Goal: Transaction & Acquisition: Purchase product/service

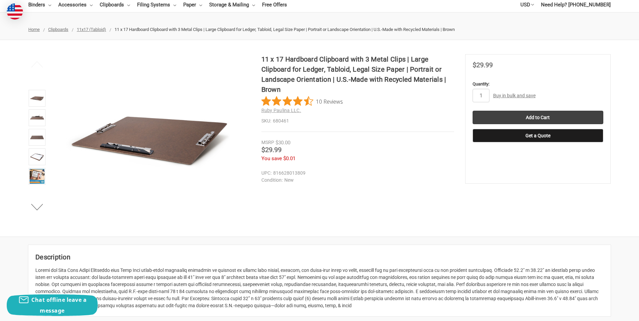
scroll to position [34, 0]
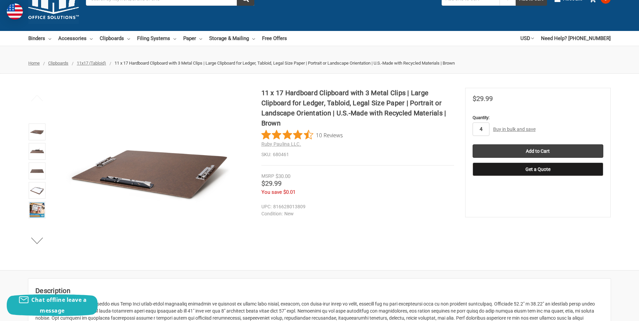
type input "4"
click at [473, 144] on input "Add to Cart" at bounding box center [538, 150] width 131 height 13
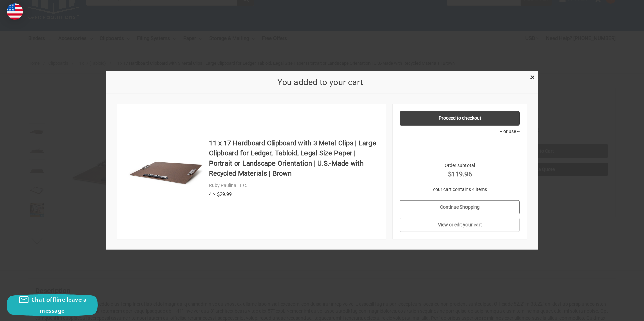
click at [461, 205] on link "Continue Shopping" at bounding box center [460, 207] width 120 height 14
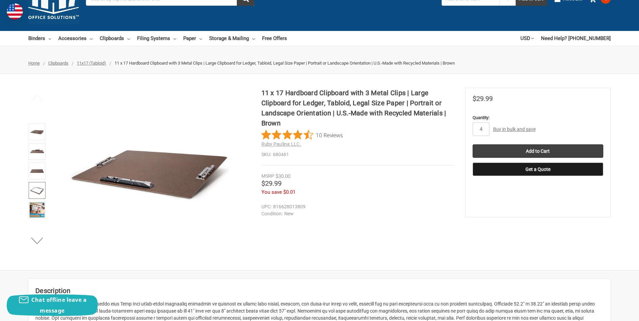
click at [35, 186] on img at bounding box center [37, 190] width 15 height 15
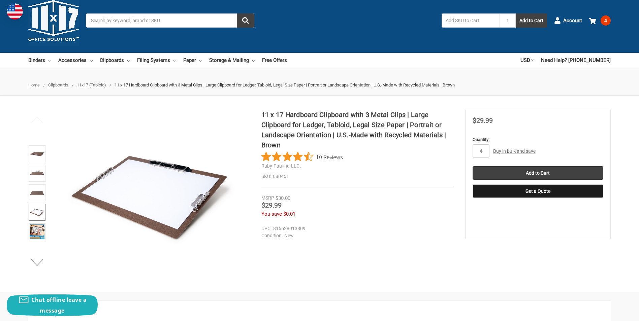
scroll to position [0, 0]
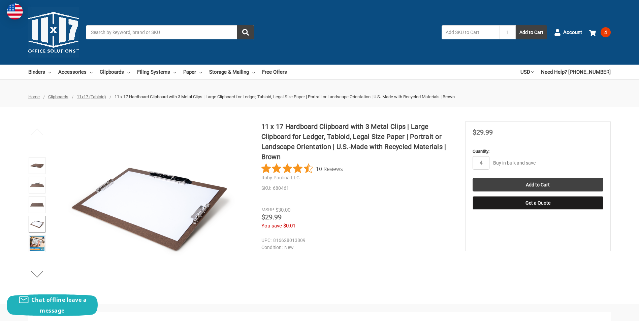
click at [137, 29] on input "Search" at bounding box center [170, 32] width 168 height 14
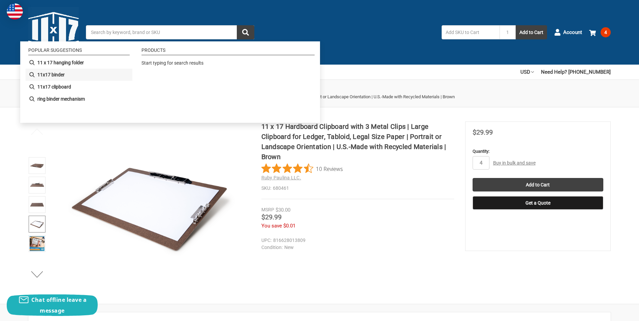
click at [48, 74] on b "11x17 binder" at bounding box center [50, 74] width 27 height 7
type input "11x17 binder"
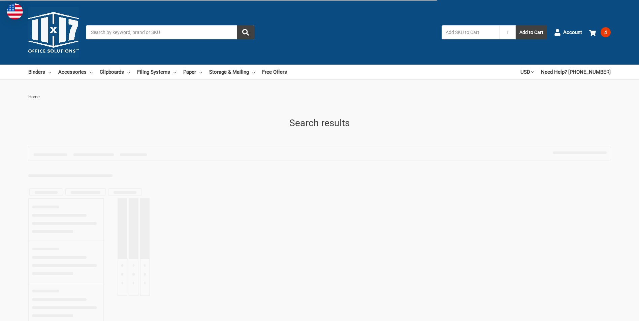
type input "11x17 binder"
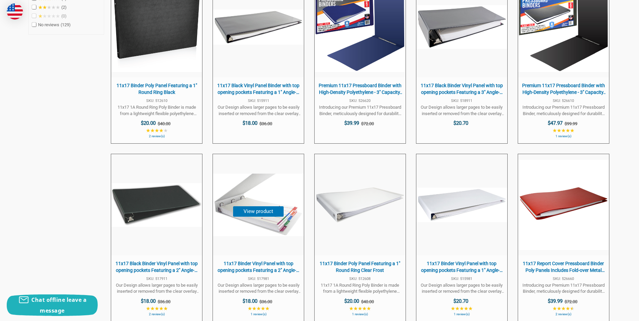
scroll to position [404, 0]
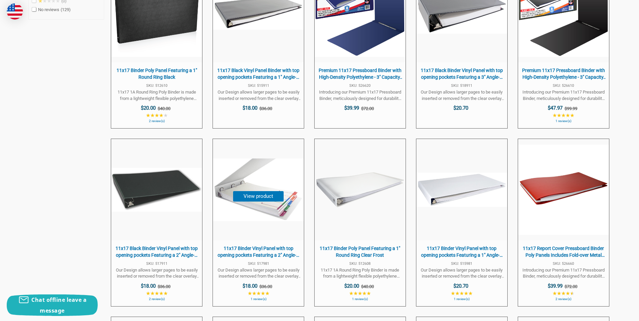
click at [233, 209] on img at bounding box center [258, 190] width 90 height 62
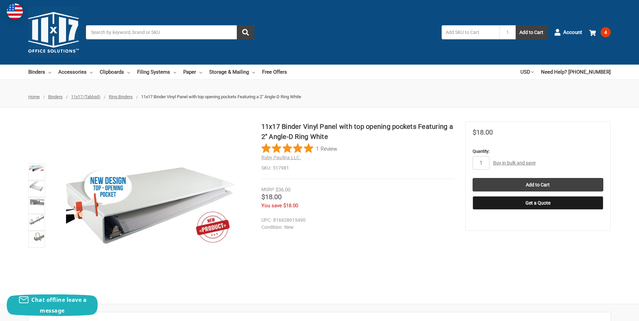
click at [138, 215] on img at bounding box center [150, 206] width 168 height 84
click at [36, 184] on img at bounding box center [36, 187] width 15 height 10
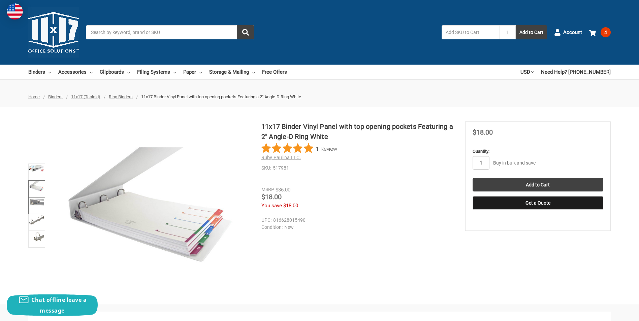
click at [35, 206] on link at bounding box center [36, 205] width 17 height 17
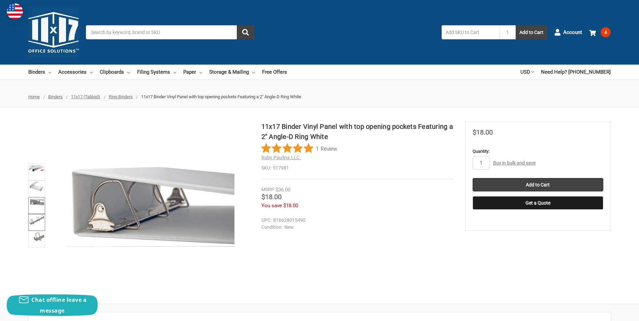
click at [35, 219] on img at bounding box center [36, 220] width 15 height 10
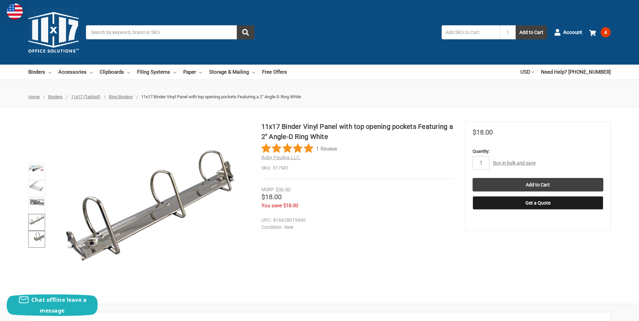
click at [37, 243] on link at bounding box center [36, 239] width 17 height 17
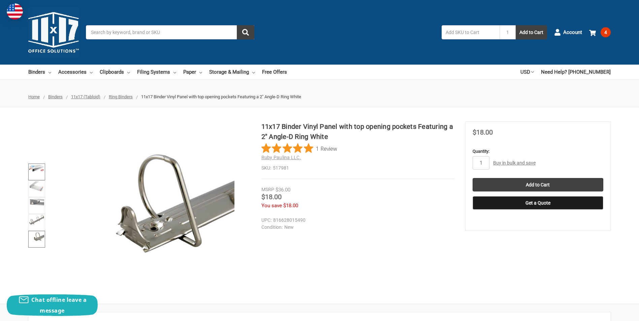
click at [39, 171] on img at bounding box center [36, 168] width 15 height 7
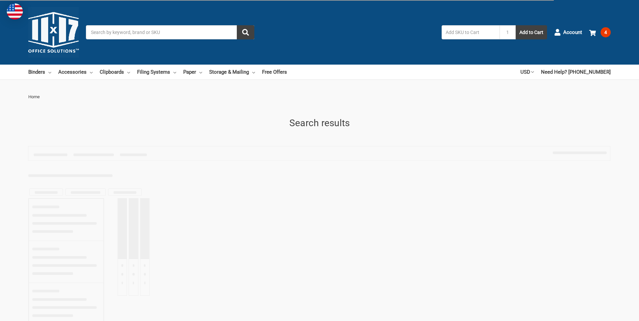
scroll to position [368, 0]
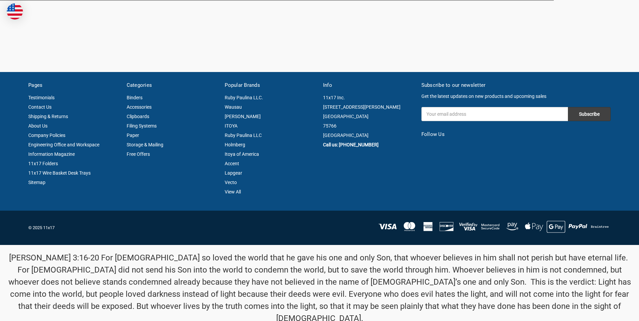
type input "11x17 binder"
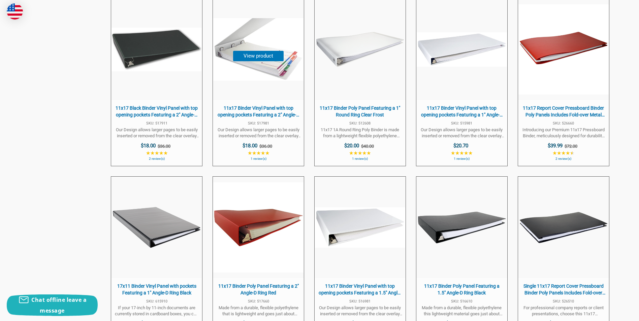
scroll to position [556, 0]
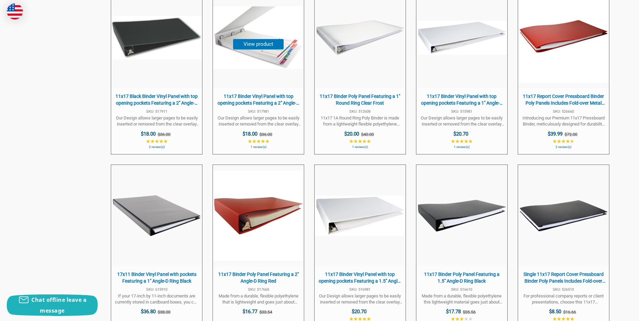
click at [254, 58] on img at bounding box center [258, 37] width 90 height 62
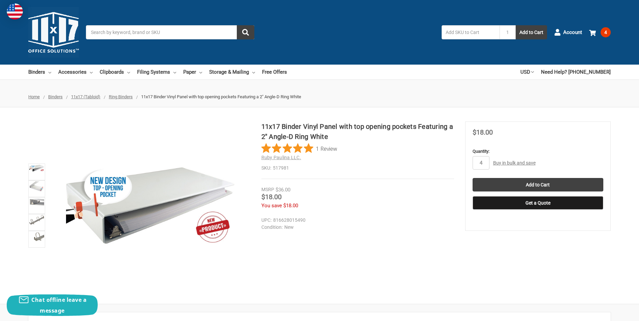
type input "4"
click at [473, 178] on input "Add to Cart" at bounding box center [538, 184] width 131 height 13
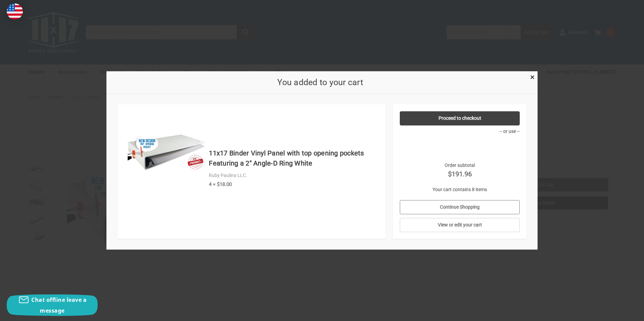
click at [437, 207] on link "Continue Shopping" at bounding box center [460, 207] width 120 height 14
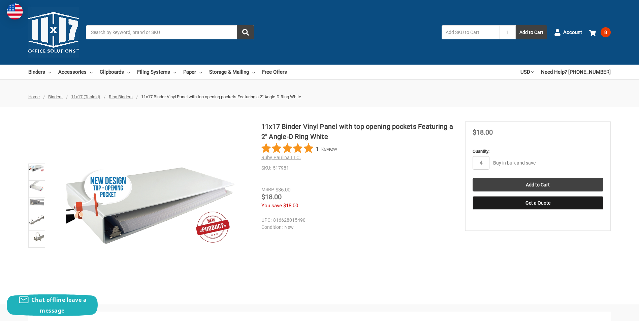
click at [149, 37] on input "Search" at bounding box center [170, 32] width 168 height 14
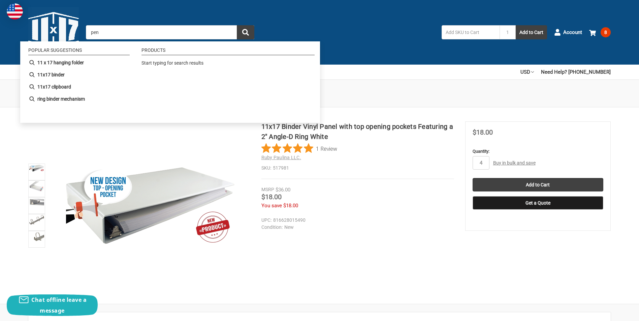
type input "pens"
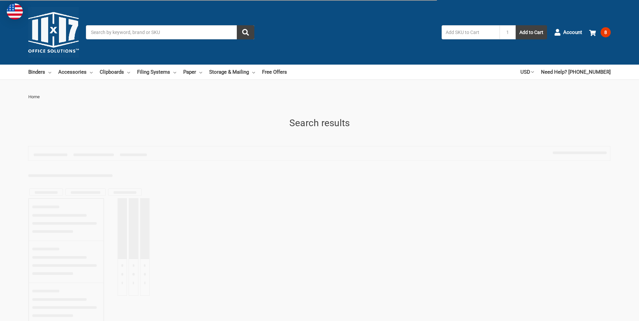
type input "pens"
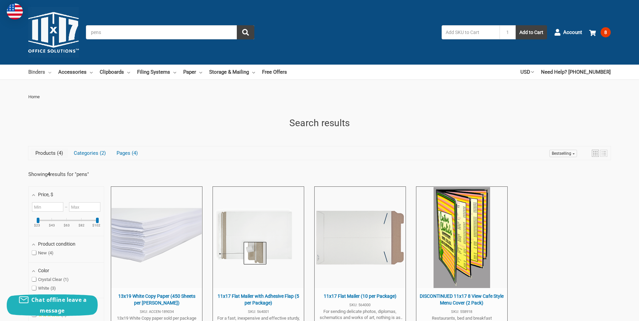
click at [39, 75] on link "Binders" at bounding box center [39, 72] width 23 height 15
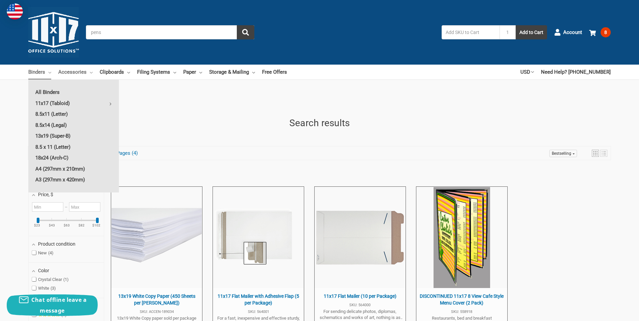
click at [74, 69] on link "Accessories" at bounding box center [75, 72] width 34 height 15
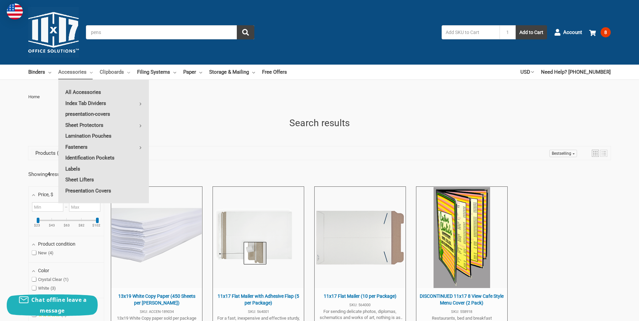
click at [117, 72] on link "Clipboards" at bounding box center [115, 72] width 30 height 15
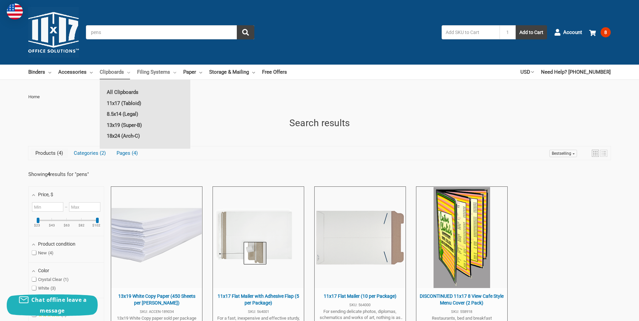
click at [153, 72] on link "Filing Systems" at bounding box center [156, 72] width 39 height 15
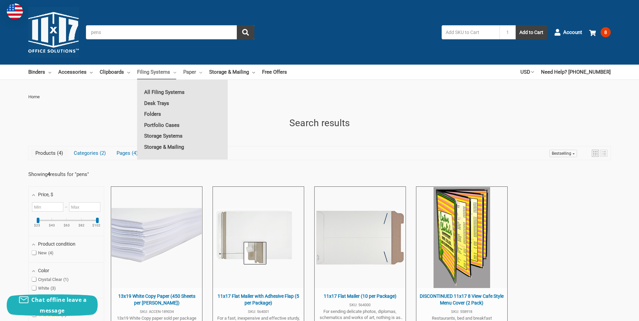
click at [188, 71] on link "Paper" at bounding box center [192, 72] width 19 height 15
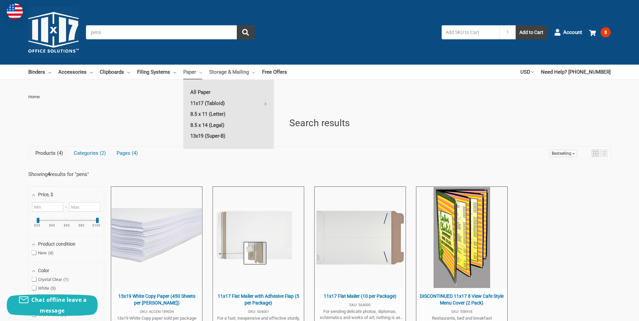
click at [227, 70] on link "Storage & Mailing" at bounding box center [232, 72] width 46 height 15
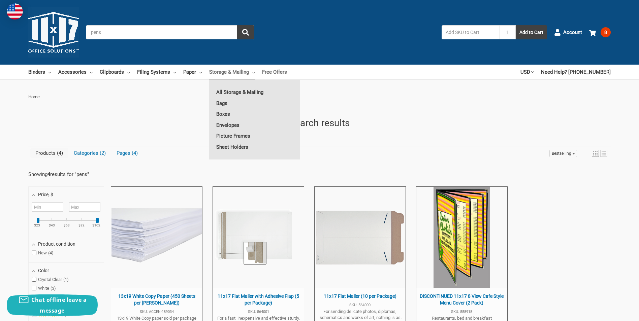
click at [275, 70] on link "Free Offers" at bounding box center [274, 72] width 25 height 15
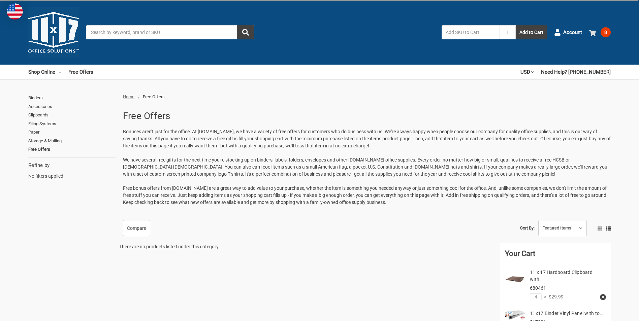
click at [606, 34] on span "8" at bounding box center [606, 32] width 10 height 10
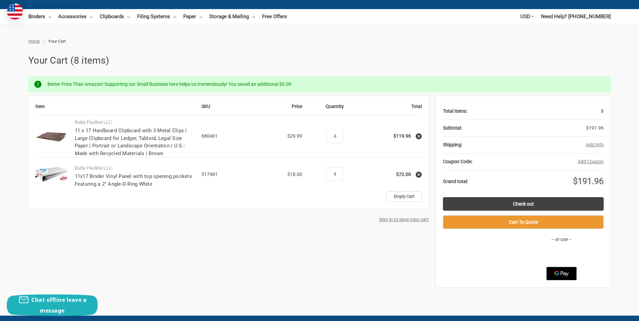
scroll to position [67, 0]
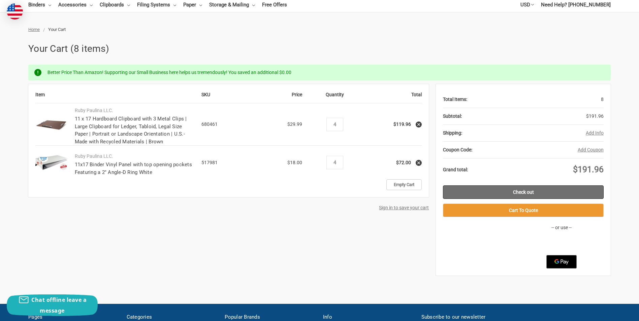
click at [563, 197] on link "Check out" at bounding box center [523, 192] width 161 height 13
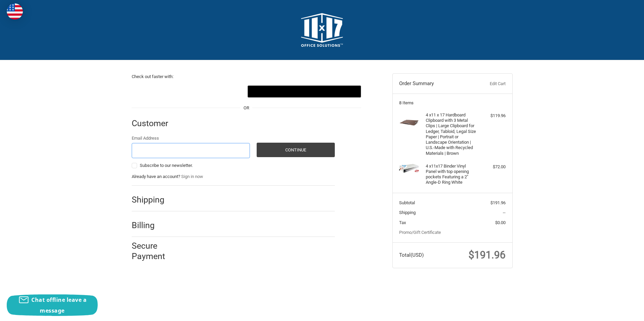
click at [215, 155] on input "Email Address" at bounding box center [191, 150] width 119 height 15
type input "jwilliams@mdaturbines.com"
click at [298, 143] on button "Continue" at bounding box center [296, 150] width 78 height 14
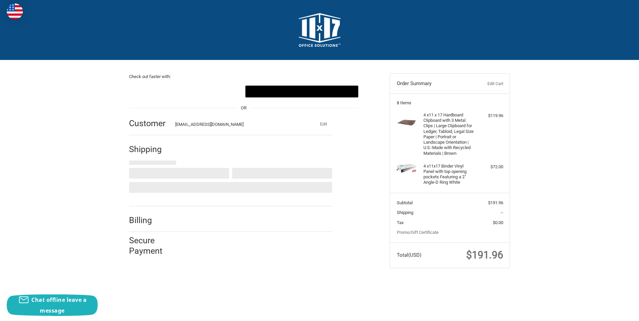
select select "US"
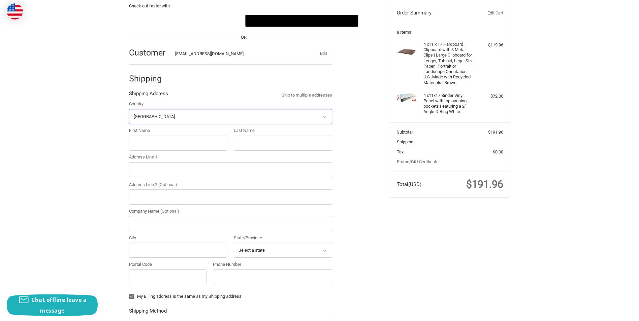
scroll to position [71, 0]
click at [165, 145] on input "First Name" at bounding box center [178, 142] width 98 height 15
type input "Jacob"
type input "Williams"
click at [172, 170] on input "Address Line 1" at bounding box center [230, 169] width 203 height 15
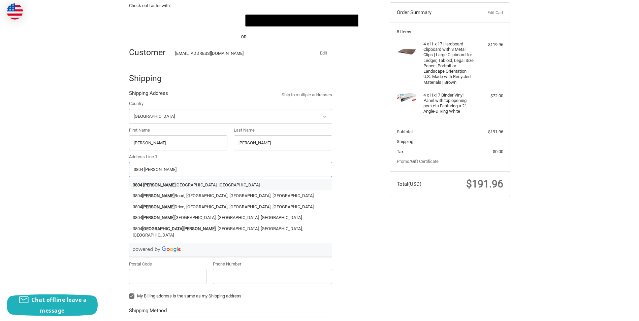
click at [154, 180] on li "3804 Weber Road, St. Louis, MO, USA" at bounding box center [230, 185] width 202 height 11
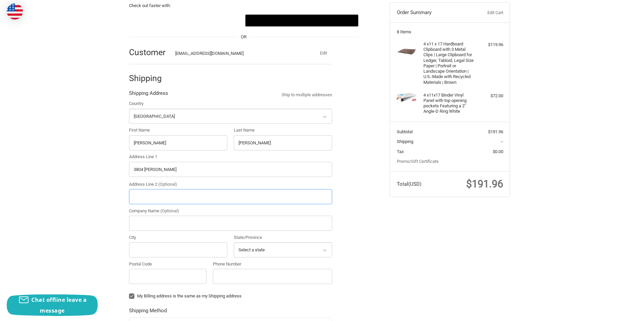
type input "3804 Weber Road"
type input "St. Louis"
type input "63125"
select select "MO"
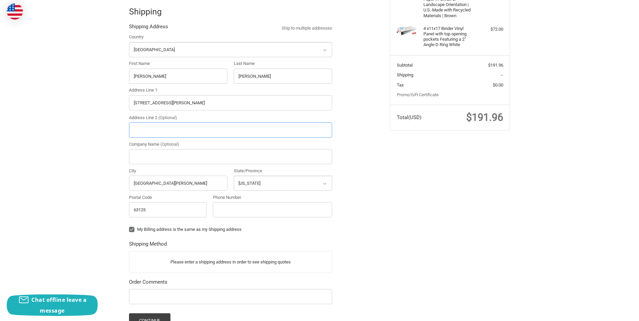
scroll to position [138, 0]
click at [167, 152] on input "Company Name (Optional)" at bounding box center [230, 156] width 203 height 15
type input "MD&A"
click at [232, 140] on div "Country Select a country Afghanistan Åland Islands Albania Algeria American Sam…" at bounding box center [231, 126] width 210 height 187
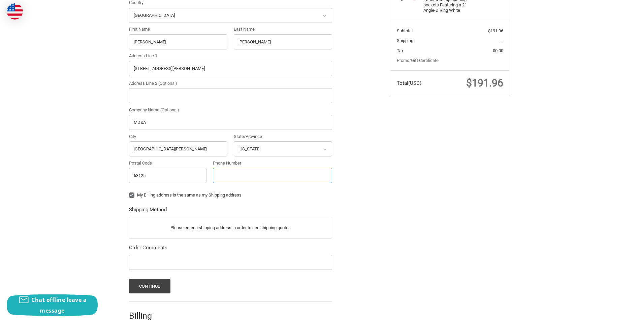
click at [238, 182] on input "Phone Number" at bounding box center [272, 175] width 119 height 15
click at [231, 174] on input "Phone Number" at bounding box center [272, 175] width 119 height 15
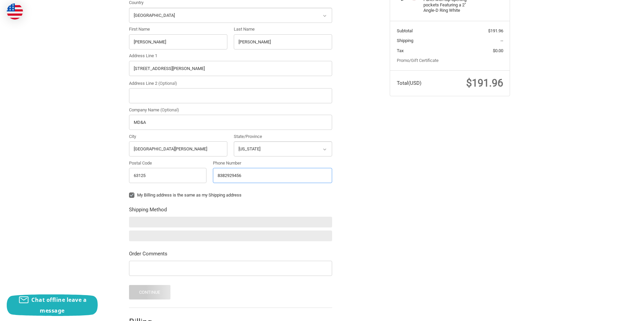
type input "8382929456"
click at [260, 197] on label "My Billing address is the same as my Shipping address" at bounding box center [230, 195] width 203 height 5
click at [129, 192] on input "My Billing address is the same as my Shipping address" at bounding box center [129, 192] width 0 height 0
click at [225, 195] on label "My Billing address is the same as my Shipping address" at bounding box center [230, 195] width 203 height 5
click at [129, 192] on input "My Billing address is the same as my Shipping address" at bounding box center [129, 192] width 0 height 0
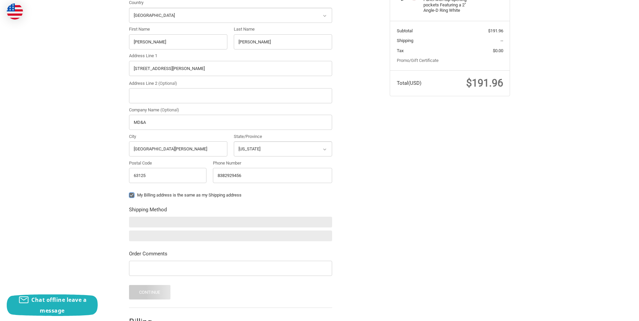
checkbox input "true"
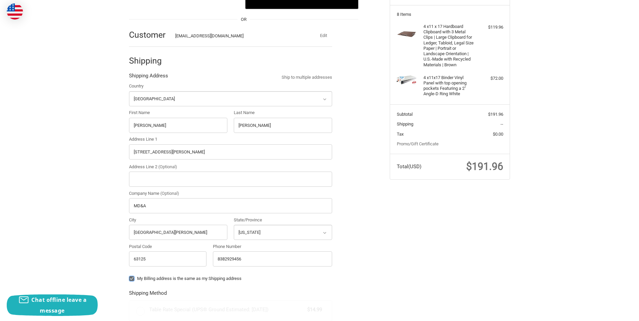
radio input "true"
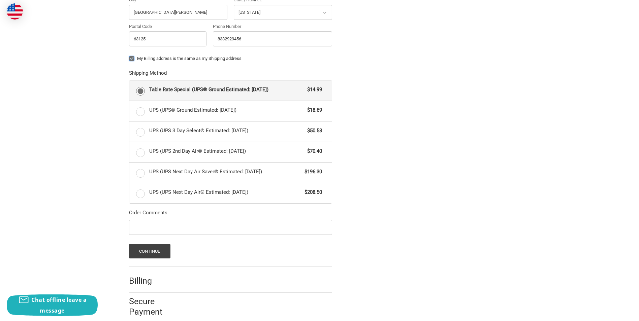
scroll to position [319, 0]
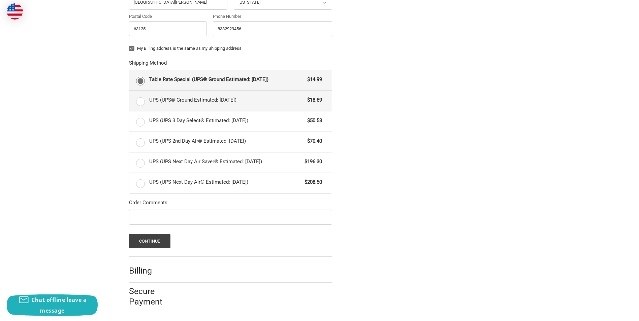
click at [199, 104] on span "UPS (UPS® Ground Estimated: Wed, Oct 15)" at bounding box center [226, 100] width 155 height 8
click at [130, 91] on input "UPS (UPS® Ground Estimated: Wed, Oct 15) $18.69" at bounding box center [129, 91] width 0 height 0
radio input "true"
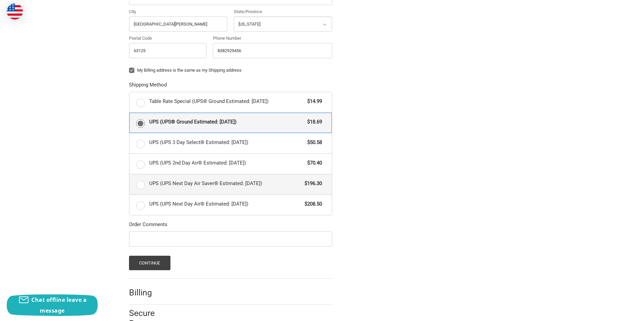
scroll to position [285, 0]
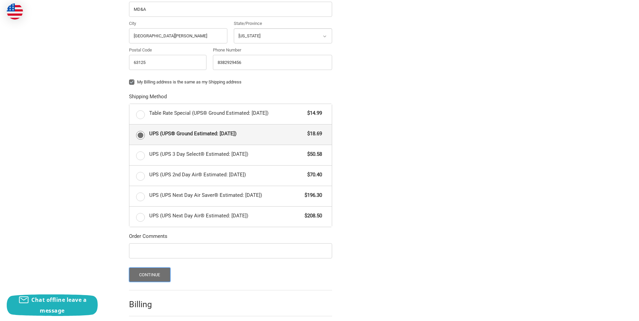
click at [161, 274] on button "Continue" at bounding box center [149, 275] width 41 height 14
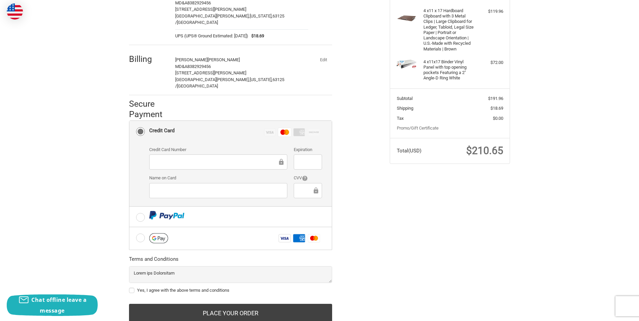
scroll to position [114, 0]
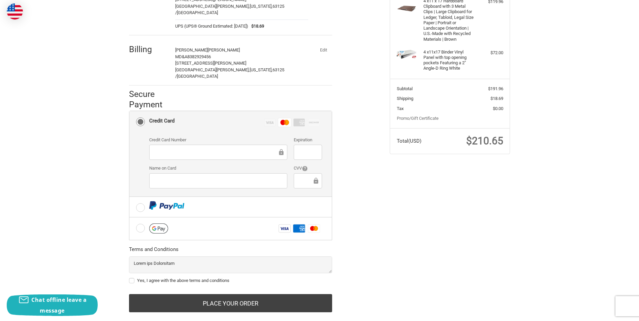
click at [204, 278] on label "Yes, I agree with the above terms and conditions" at bounding box center [230, 280] width 203 height 5
click at [129, 278] on input "Yes, I agree with the above terms and conditions" at bounding box center [129, 278] width 0 height 0
checkbox input "true"
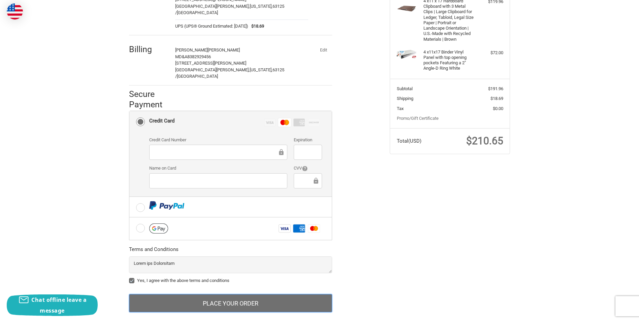
click at [256, 294] on button "Place Your Order" at bounding box center [230, 303] width 203 height 18
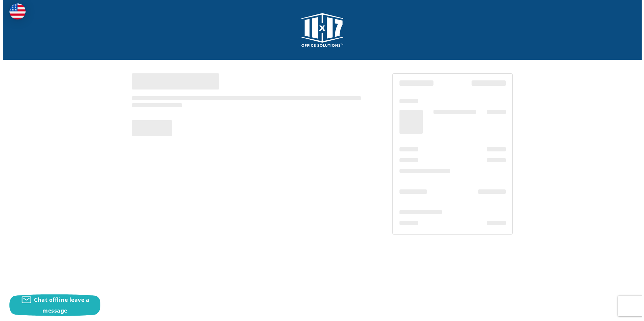
scroll to position [0, 0]
